Goal: Task Accomplishment & Management: Manage account settings

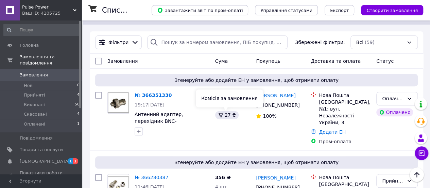
scroll to position [68, 0]
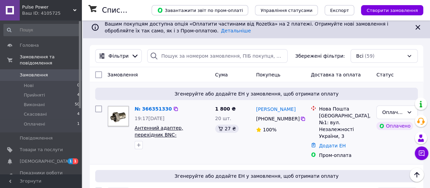
click at [182, 127] on span "Антенний адаптер, перехідник BNC-[DEMOGRAPHIC_DATA]-moto RF, для рацій Motorola…" at bounding box center [169, 138] width 68 height 26
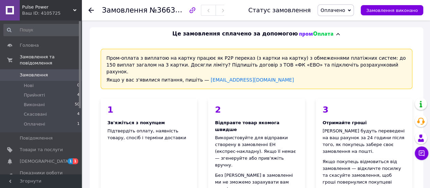
click at [36, 72] on span "Замовлення" at bounding box center [34, 75] width 28 height 6
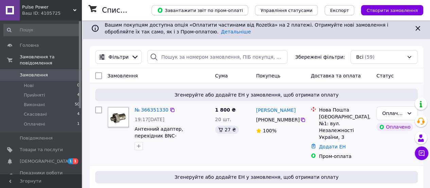
scroll to position [68, 0]
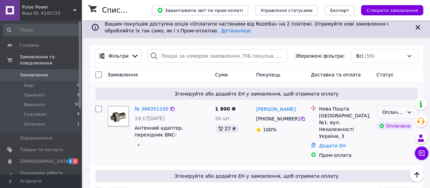
click at [399, 114] on div "Оплачено" at bounding box center [394, 111] width 22 height 7
click at [392, 125] on li "Прийнято" at bounding box center [397, 126] width 41 height 12
click at [151, 129] on span "Антенний адаптер, перехідник BNC-[DEMOGRAPHIC_DATA]-moto RF, для рацій Motorola…" at bounding box center [169, 138] width 68 height 26
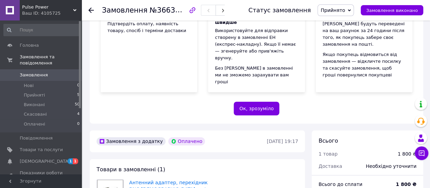
scroll to position [155, 0]
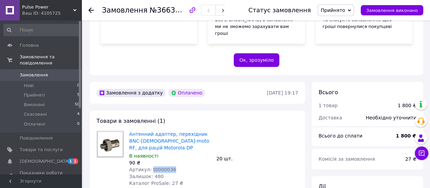
drag, startPoint x: 150, startPoint y: 155, endPoint x: 210, endPoint y: 155, distance: 59.9
click at [210, 166] on div "Артикул: t0000036" at bounding box center [170, 169] width 82 height 7
copy span "t0000036"
